Goal: Check status: Check status

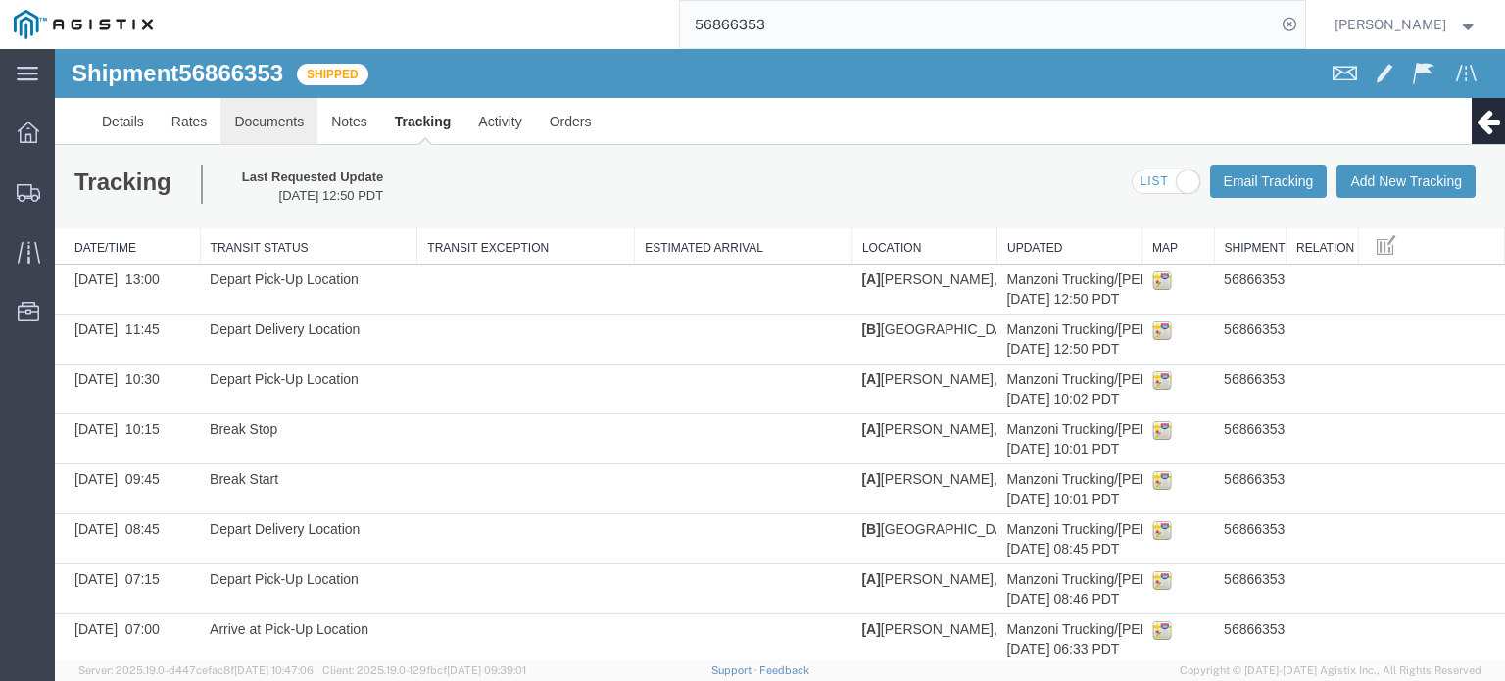
click at [278, 115] on link "Documents" at bounding box center [268, 121] width 97 height 47
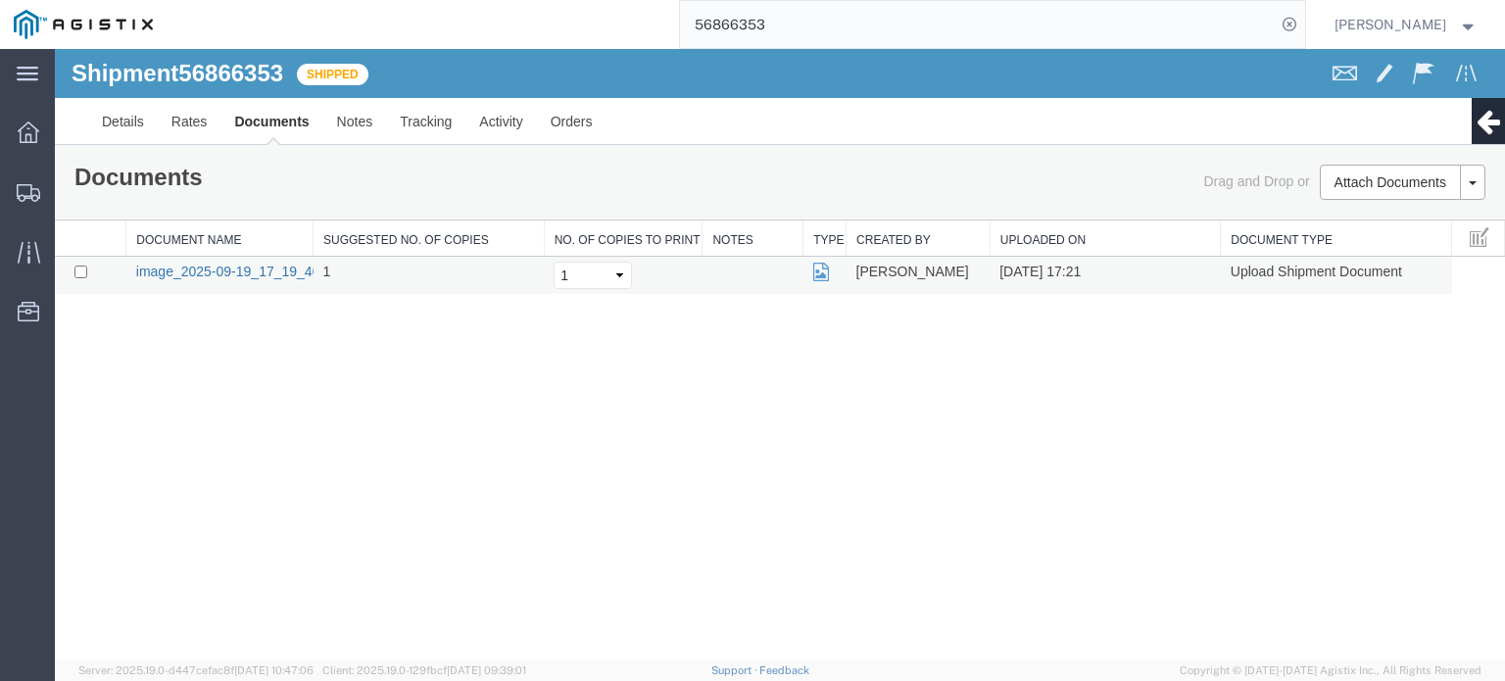
click at [247, 264] on link "image_2025-09-19_17_19_40.jpg" at bounding box center [239, 272] width 206 height 16
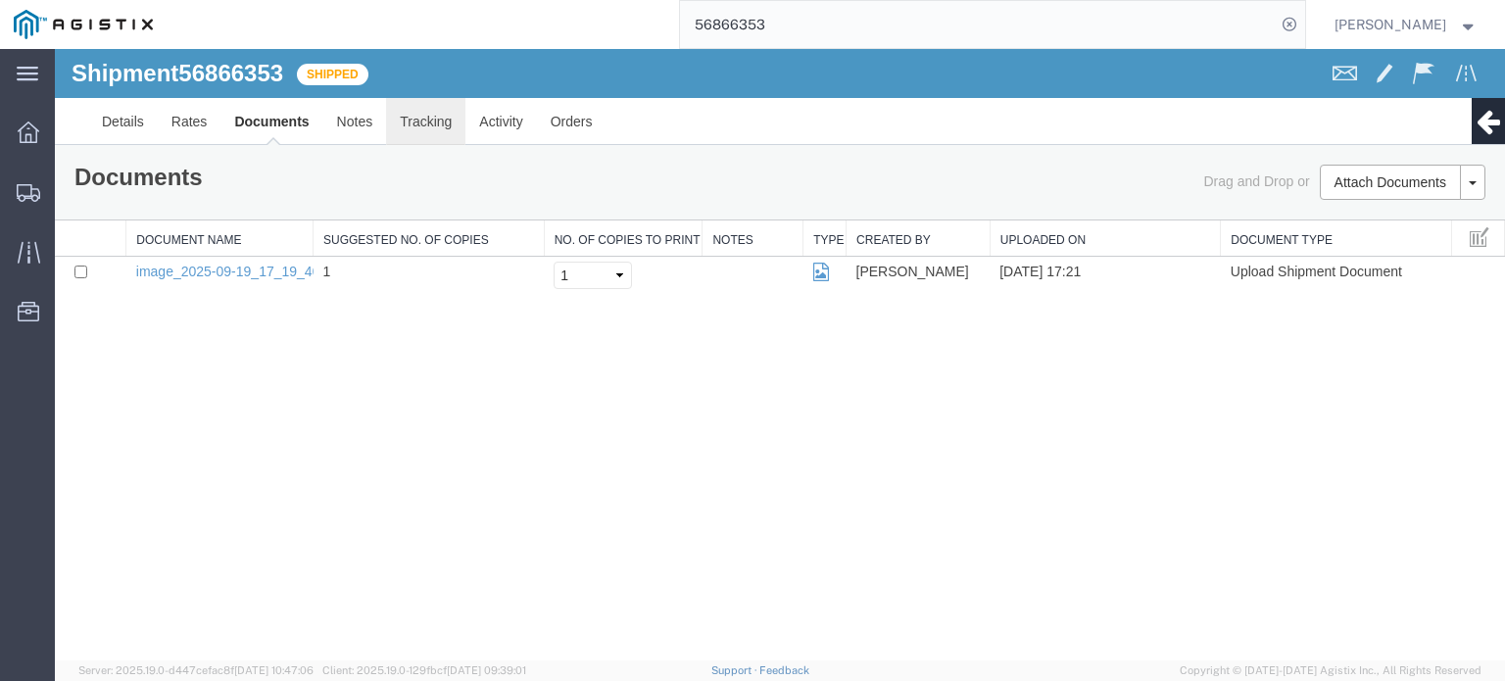
click at [420, 118] on link "Tracking" at bounding box center [425, 121] width 79 height 47
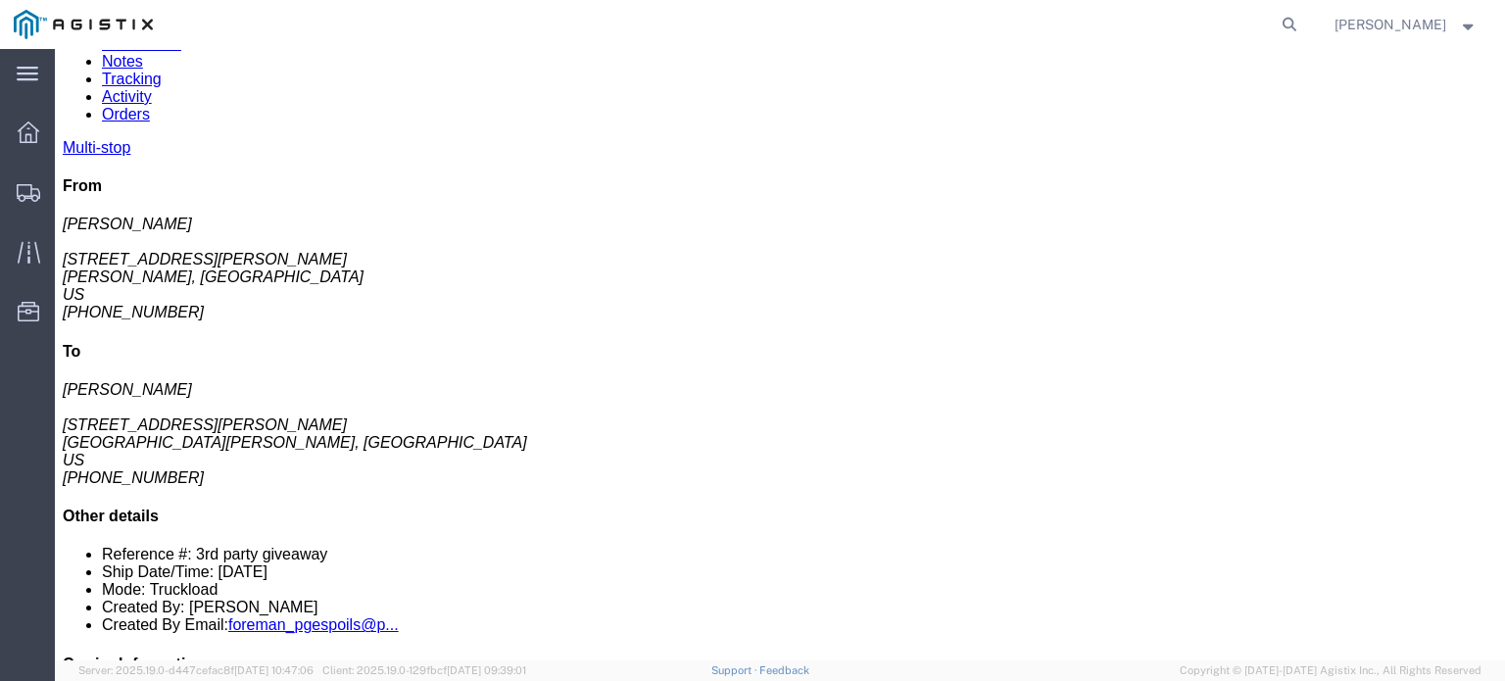
scroll to position [98, 0]
click link "Notes"
